Goal: Information Seeking & Learning: Learn about a topic

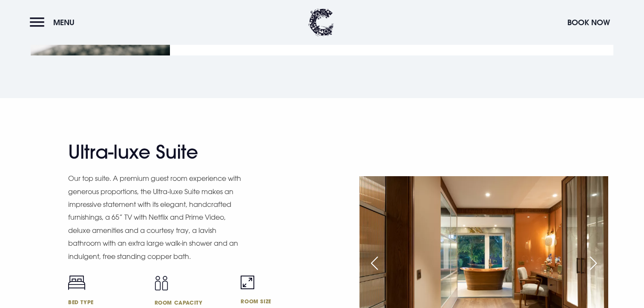
scroll to position [1332, 0]
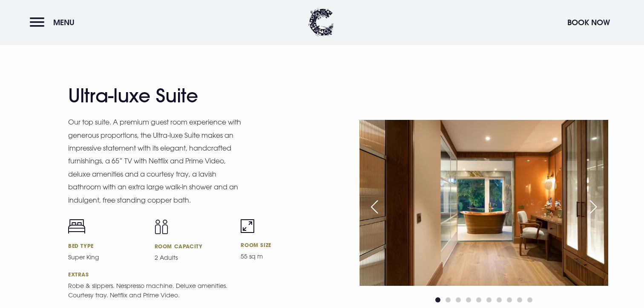
drag, startPoint x: 346, startPoint y: 167, endPoint x: 492, endPoint y: 254, distance: 170.8
drag, startPoint x: 417, startPoint y: 167, endPoint x: 472, endPoint y: 251, distance: 100.8
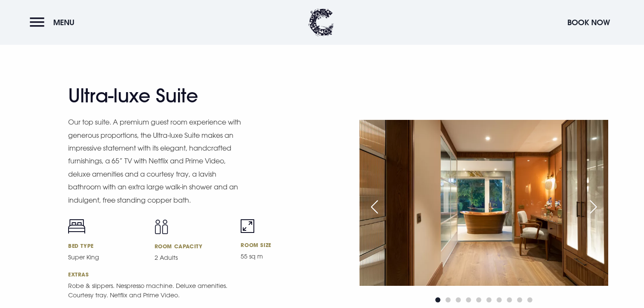
drag, startPoint x: 477, startPoint y: 249, endPoint x: 336, endPoint y: 162, distance: 166.0
copy p "Crafted to perfection. The Dressing Room Suite offers a luxurious retreat with …"
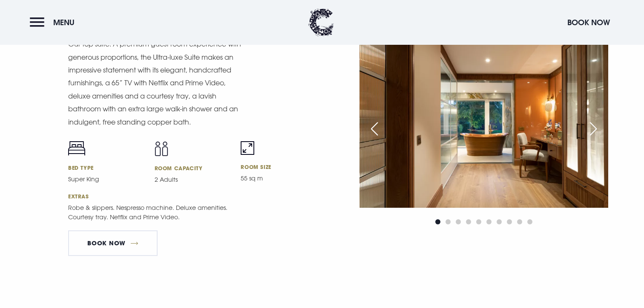
scroll to position [1411, 0]
